Goal: Complete application form: Complete application form

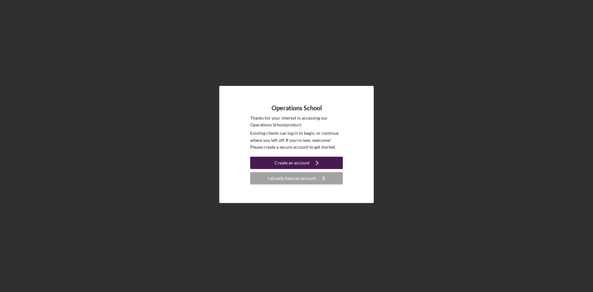
click at [299, 161] on div "Create an account" at bounding box center [292, 163] width 35 height 12
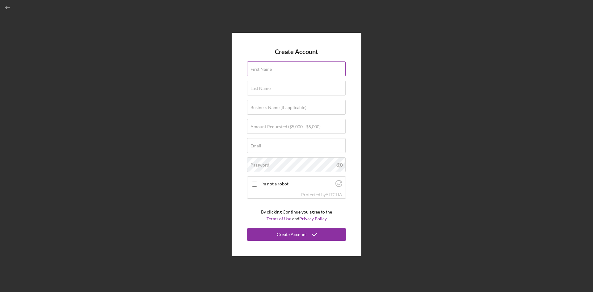
click at [267, 70] on label "First Name" at bounding box center [260, 69] width 21 height 5
click at [267, 70] on input "First Name" at bounding box center [296, 68] width 99 height 15
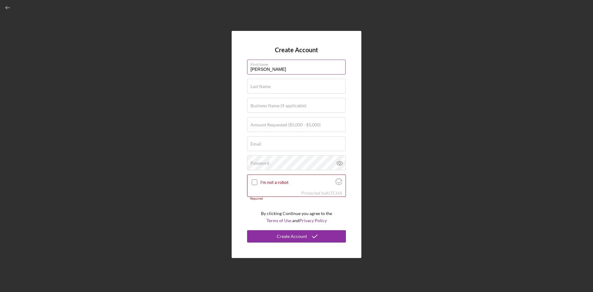
type input "[PERSON_NAME]"
type input "TNT TAX & FINANCIAL SERVICE"
type input "[EMAIL_ADDRESS][DOMAIN_NAME]"
click at [266, 123] on label "Amount Requested ($5,000 - $5,000)" at bounding box center [285, 124] width 70 height 5
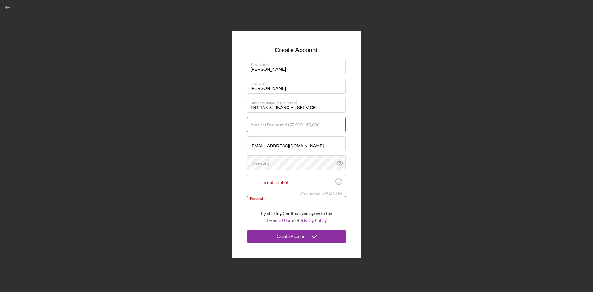
click at [266, 123] on input "Amount Requested ($5,000 - $5,000)" at bounding box center [296, 124] width 99 height 15
type input "$5,000"
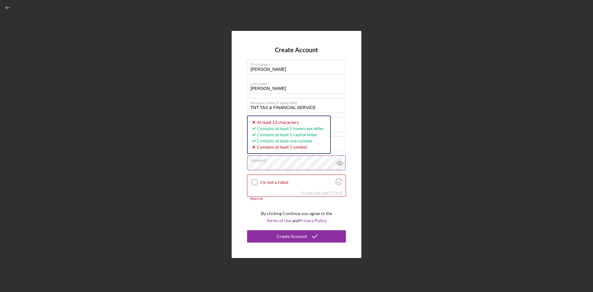
click at [339, 163] on icon at bounding box center [339, 162] width 15 height 15
click at [253, 182] on input "I'm not a robot" at bounding box center [255, 182] width 6 height 6
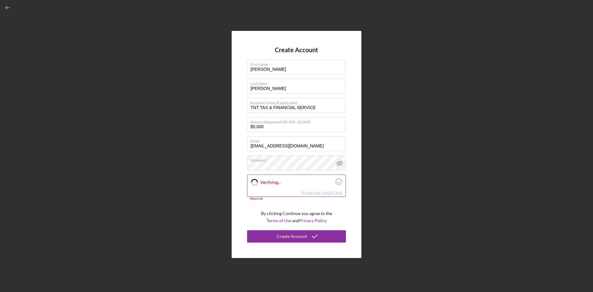
checkbox input "true"
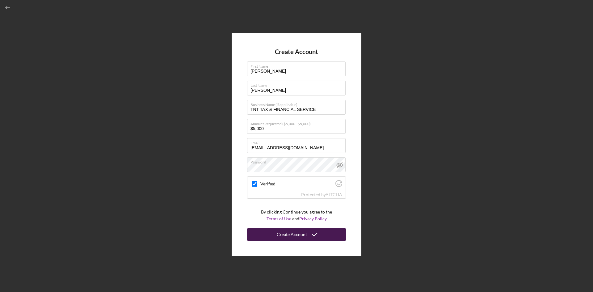
click at [295, 234] on div "Create Account" at bounding box center [292, 234] width 30 height 12
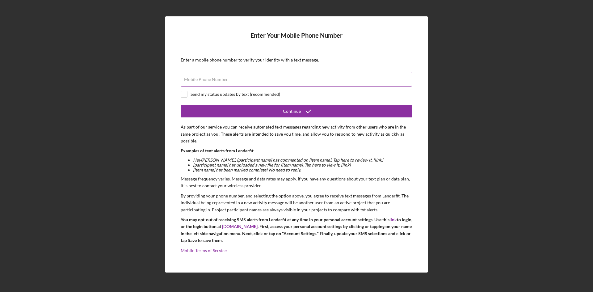
click at [215, 78] on label "Mobile Phone Number" at bounding box center [206, 79] width 44 height 5
click at [215, 78] on input "Mobile Phone Number" at bounding box center [296, 79] width 231 height 15
type input "[PHONE_NUMBER]"
click at [184, 93] on input "checkbox" at bounding box center [184, 94] width 6 height 6
checkbox input "true"
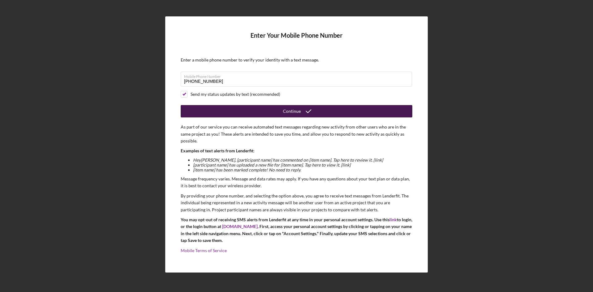
click at [303, 110] on icon "submit" at bounding box center [308, 110] width 15 height 15
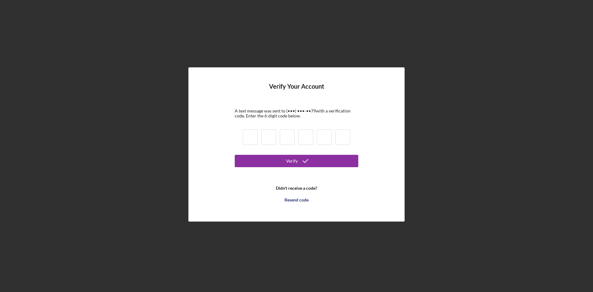
click at [250, 139] on input at bounding box center [250, 136] width 15 height 15
type input "6"
type input "9"
type input "4"
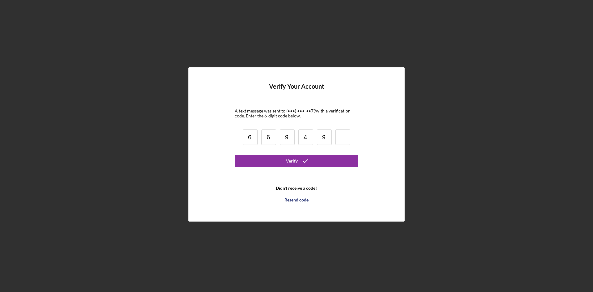
type input "9"
type input "4"
click at [330, 162] on button "Verify" at bounding box center [297, 161] width 124 height 12
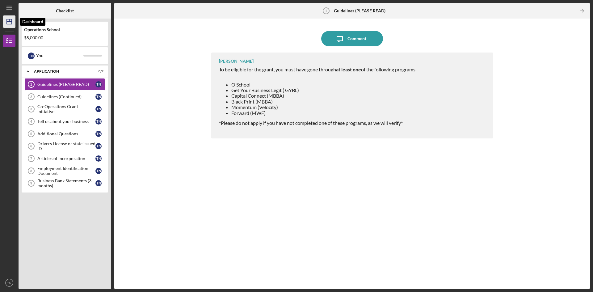
click at [8, 20] on icon "Icon/Dashboard" at bounding box center [9, 21] width 15 height 15
